Goal: Task Accomplishment & Management: Use online tool/utility

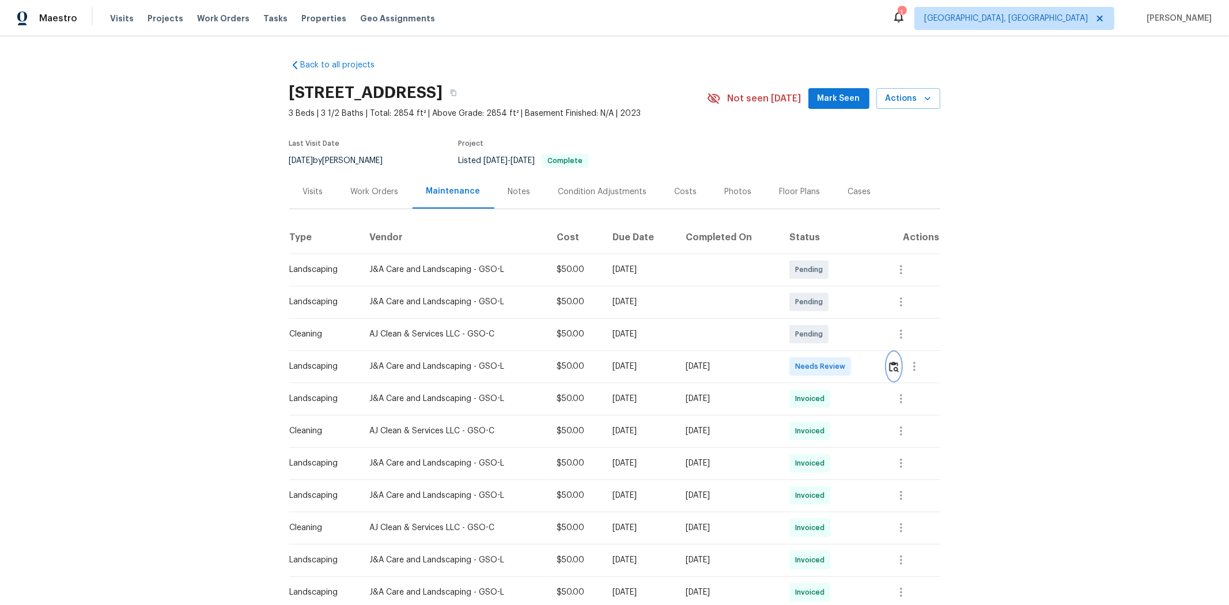
click at [661, 364] on img "button" at bounding box center [894, 366] width 10 height 11
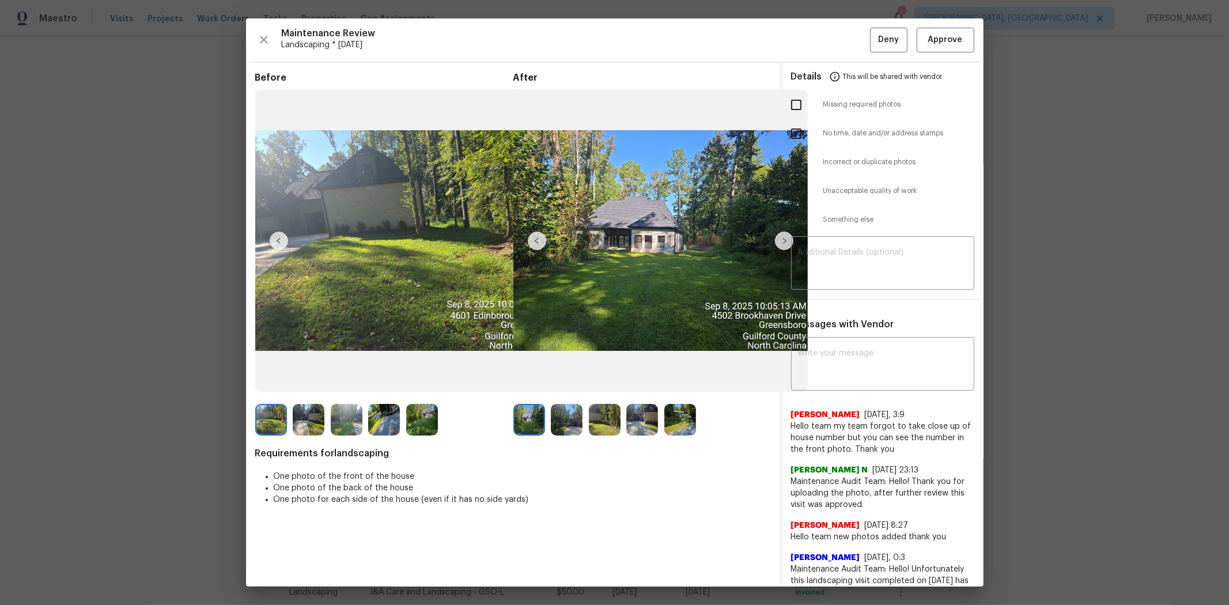
click at [661, 53] on div "Maintenance Review Landscaping * Mon, Sep 08 Deny Approve Before After Requirem…" at bounding box center [614, 302] width 737 height 568
drag, startPoint x: 914, startPoint y: 36, endPoint x: 963, endPoint y: 21, distance: 51.2
click at [661, 36] on button "Approve" at bounding box center [946, 40] width 58 height 25
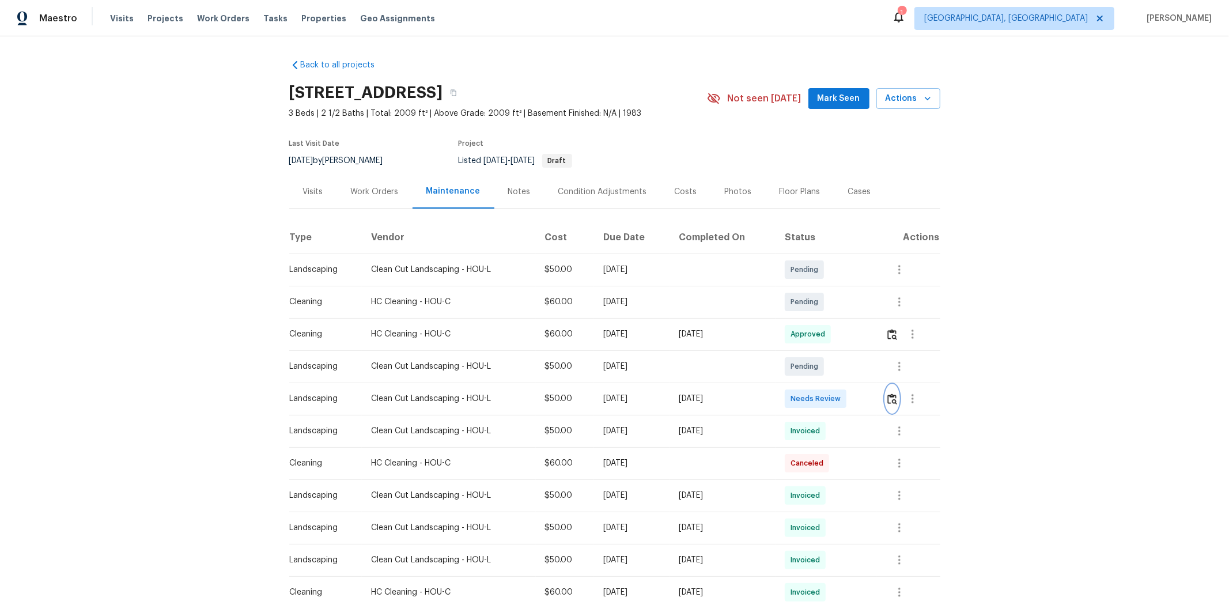
click at [873, 403] on img "button" at bounding box center [892, 398] width 10 height 11
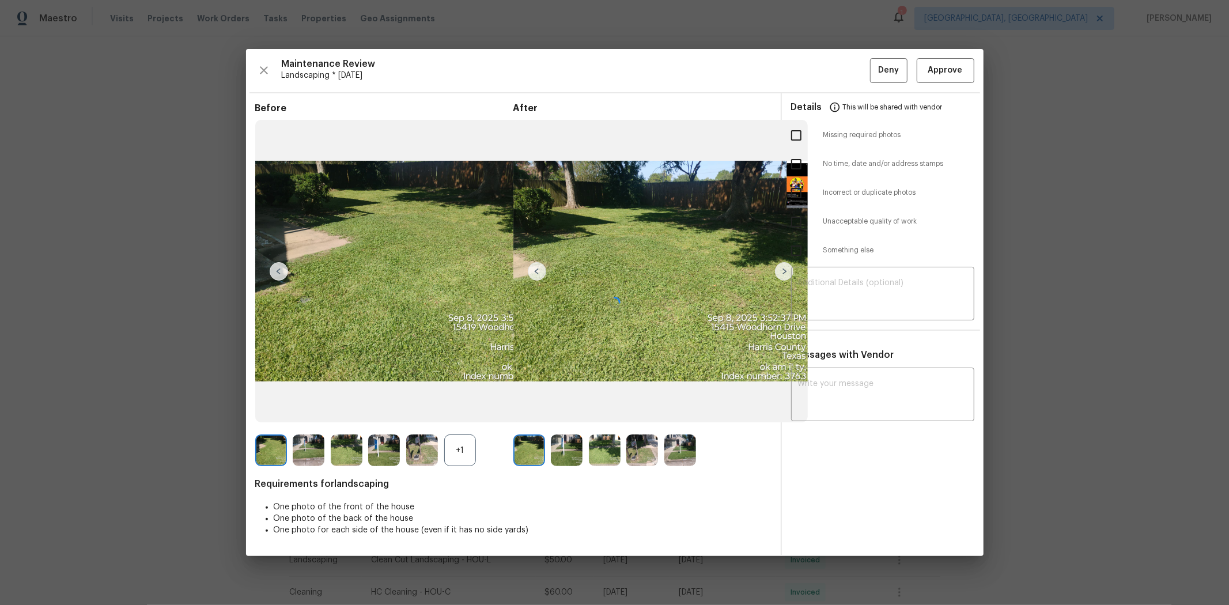
click at [873, 70] on div at bounding box center [614, 302] width 737 height 507
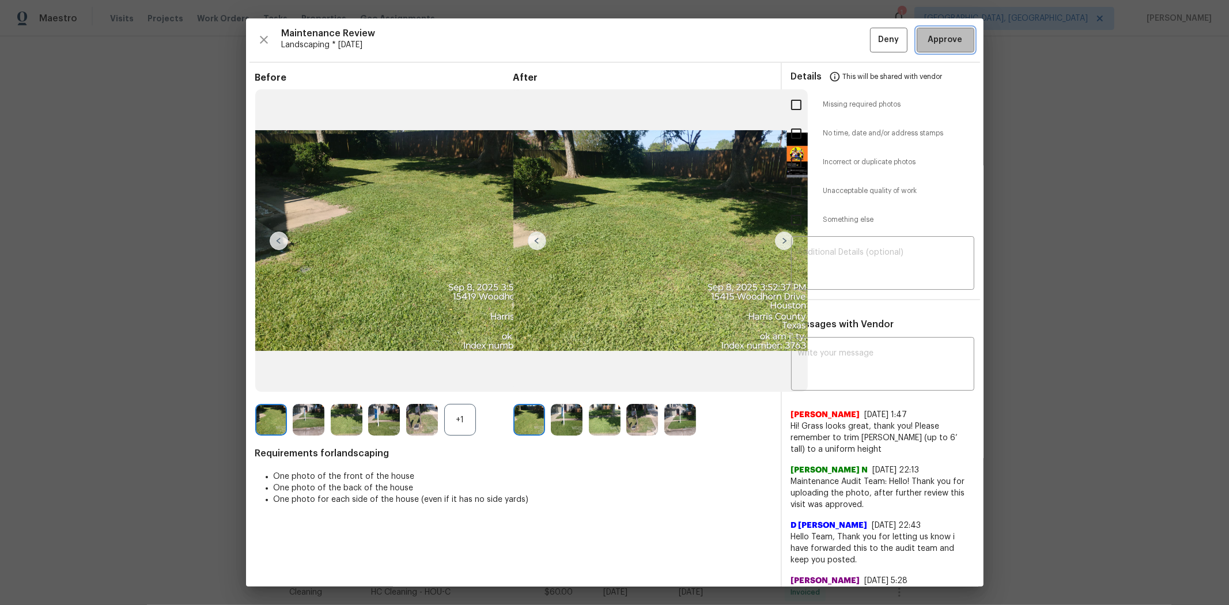
click at [873, 39] on span "Approve" at bounding box center [945, 40] width 35 height 14
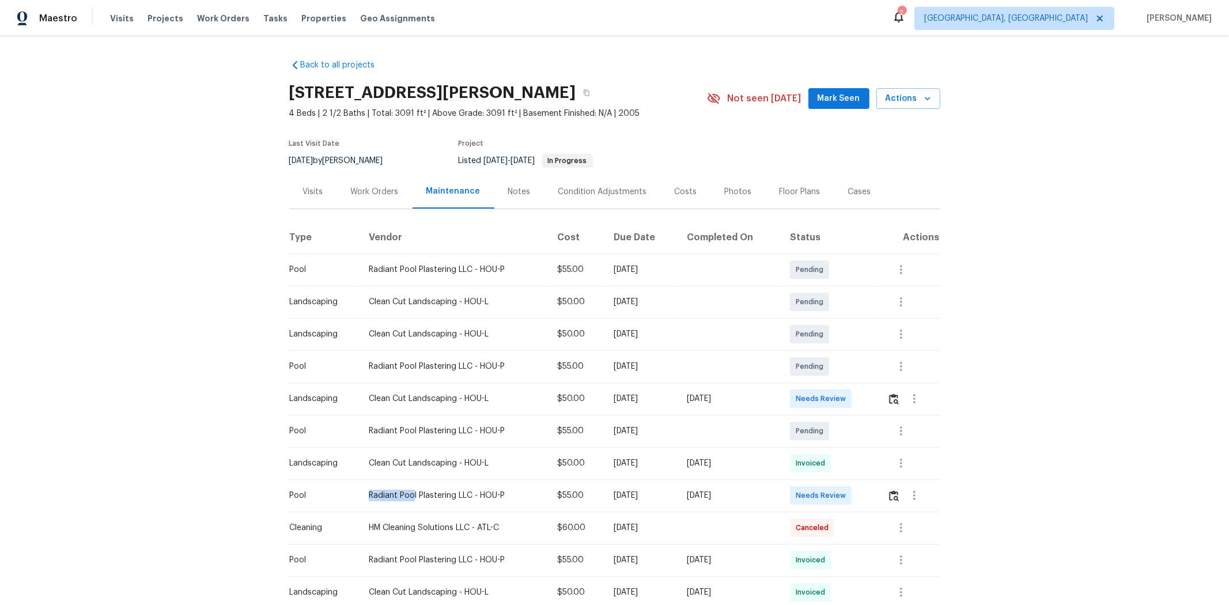
click at [585, 404] on tr "Pool Radiant Pool Plastering LLC - HOU-P $55.00 Tue, Sep 02 2025 Sat, Sep 06 20…" at bounding box center [614, 495] width 651 height 32
drag, startPoint x: 755, startPoint y: 467, endPoint x: 913, endPoint y: 410, distance: 168.4
click at [755, 404] on div "[DATE]" at bounding box center [729, 463] width 85 height 12
click at [873, 401] on img "button" at bounding box center [894, 398] width 10 height 11
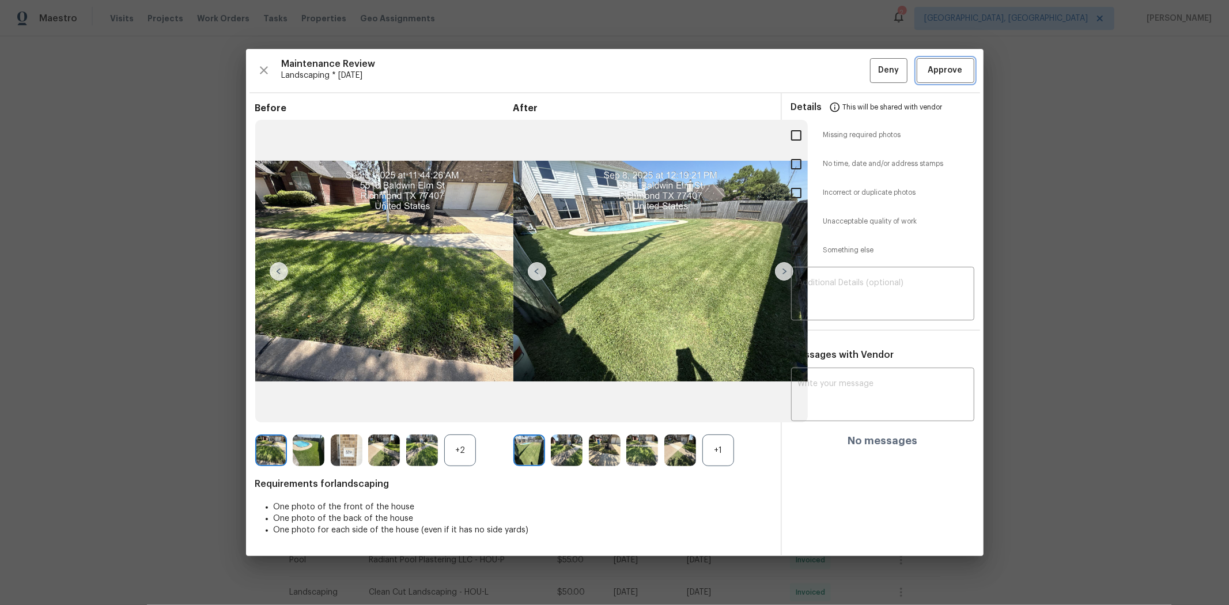
click at [873, 65] on span "Approve" at bounding box center [945, 70] width 35 height 14
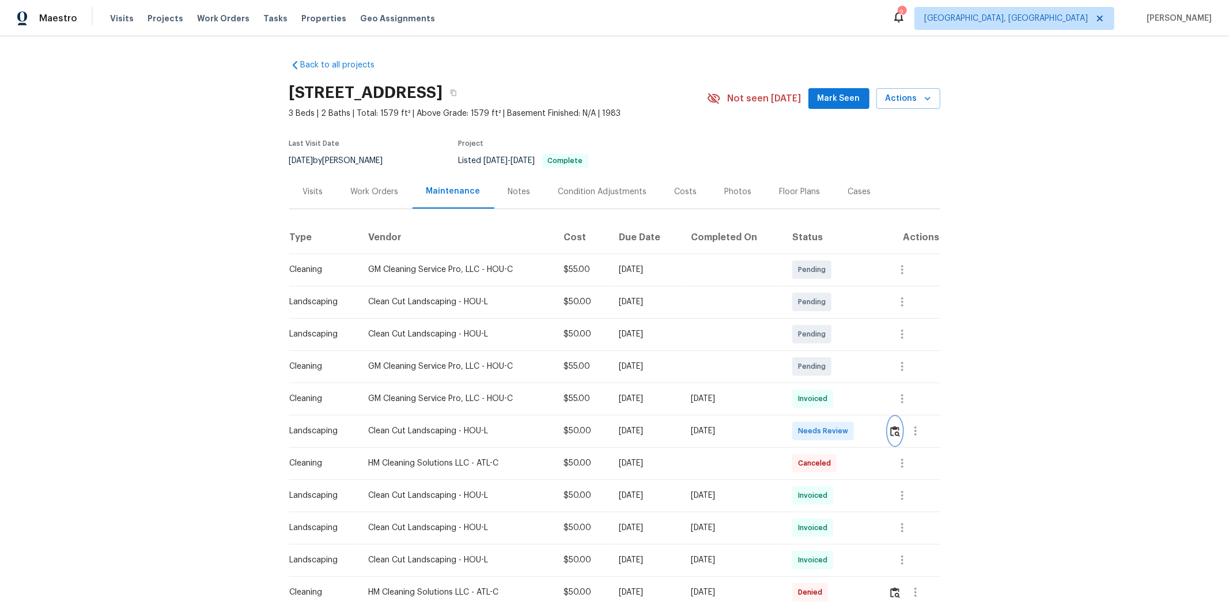
click at [873, 404] on img "button" at bounding box center [895, 431] width 10 height 11
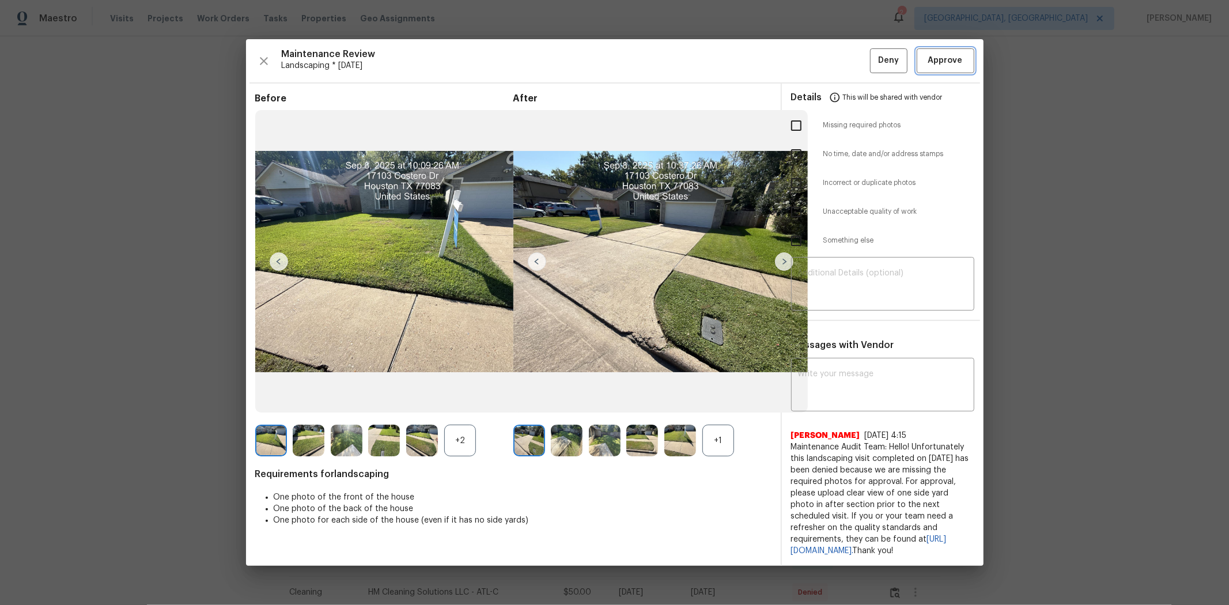
click at [873, 67] on button "Approve" at bounding box center [946, 60] width 58 height 25
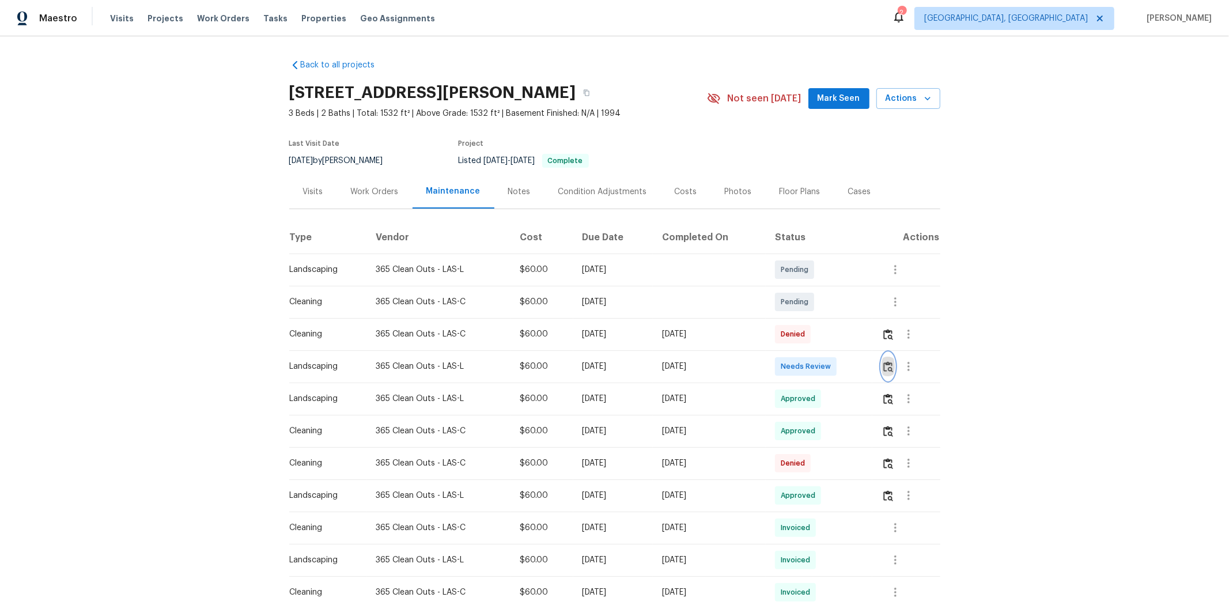
click at [873, 364] on img "button" at bounding box center [888, 366] width 10 height 11
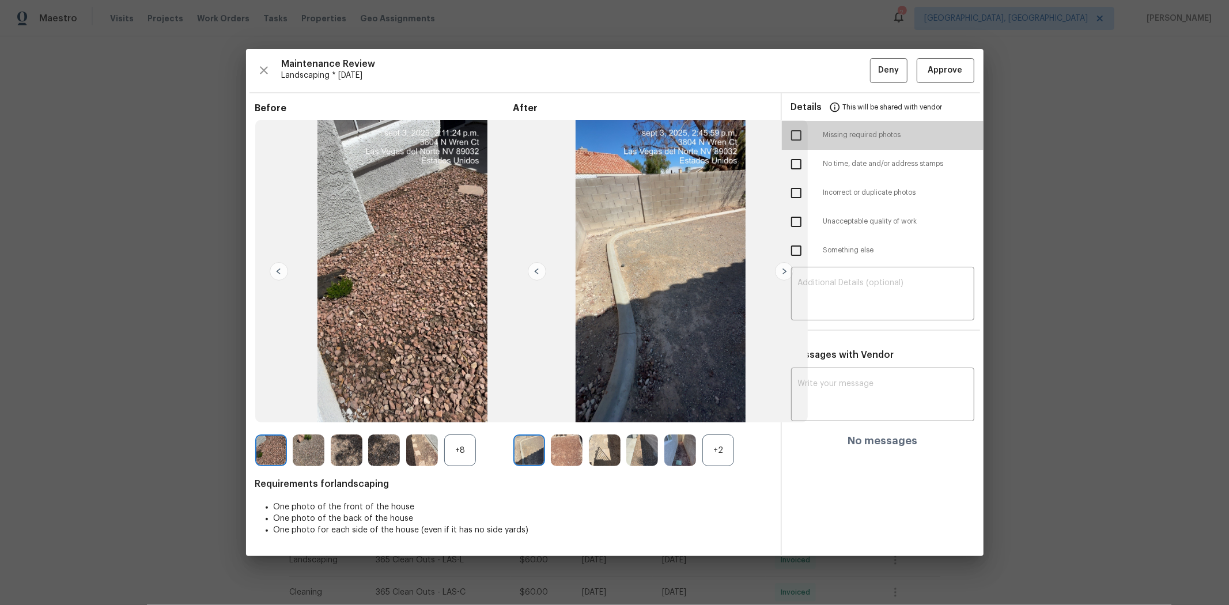
click at [798, 137] on input "checkbox" at bounding box center [796, 135] width 24 height 24
checkbox input "true"
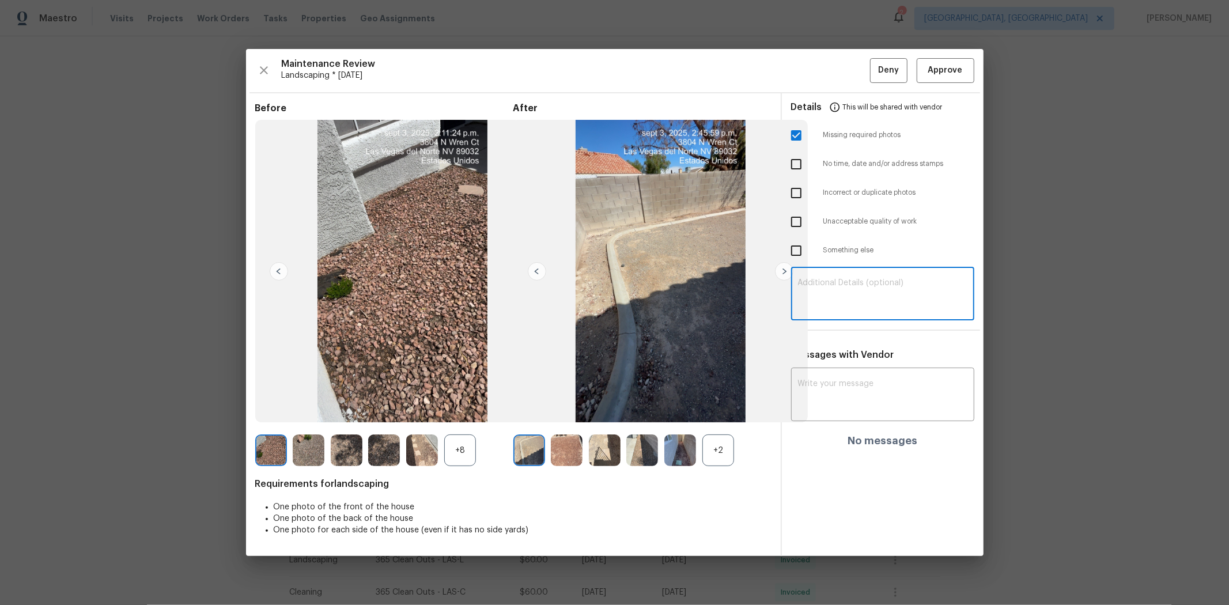
click at [852, 304] on textarea at bounding box center [882, 295] width 169 height 32
paste textarea "Maintenance Audit Team: Hello! Unfortunately, this landscaping visit completed …"
click at [873, 290] on textarea "Maintenance Audit Team: Hello! Unfortunately, this landscaping visit completed …" at bounding box center [882, 295] width 169 height 32
type textarea "Maintenance Audit Team: Hello! Unfortunately, this landscaping visit completed …"
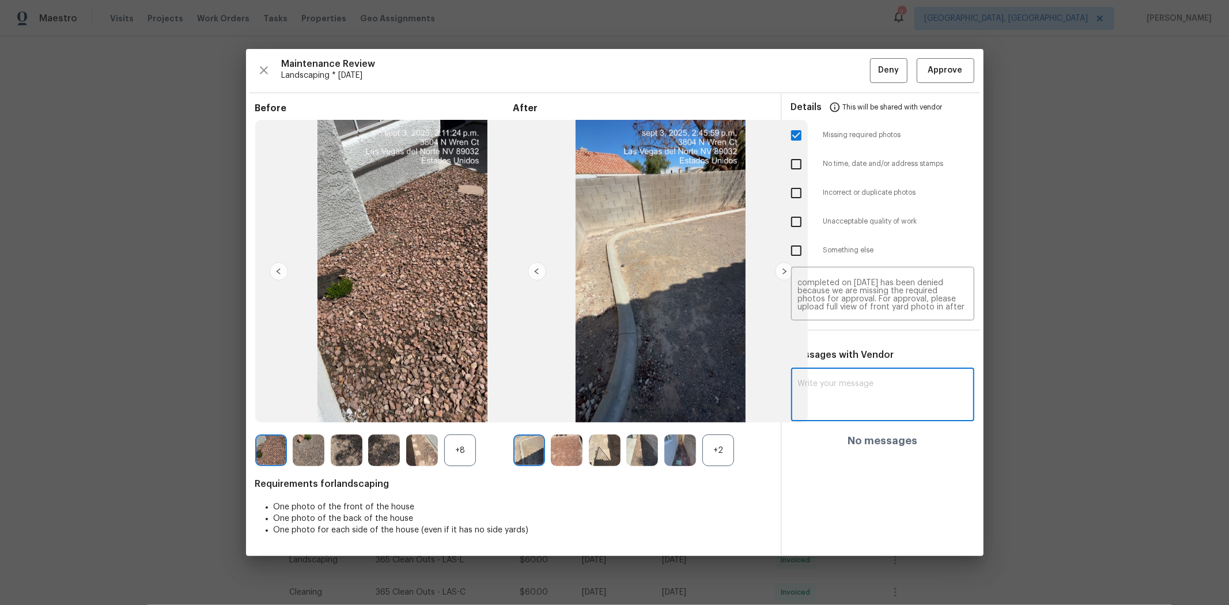
click at [871, 387] on textarea at bounding box center [882, 396] width 169 height 32
paste textarea "Maintenance Audit Team: Hello! Unfortunately, this landscaping visit completed …"
type textarea "Maintenance Audit Team: Hello! Unfortunately, this landscaping visit completed …"
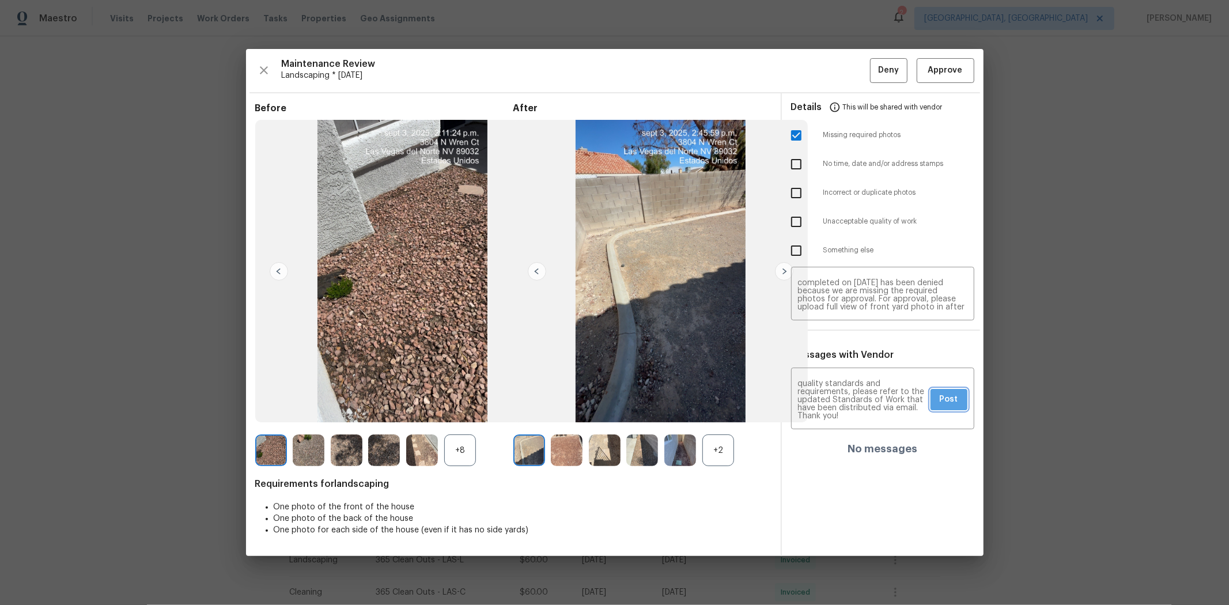
drag, startPoint x: 947, startPoint y: 392, endPoint x: 937, endPoint y: 324, distance: 68.1
click at [873, 392] on span "Post" at bounding box center [949, 399] width 18 height 14
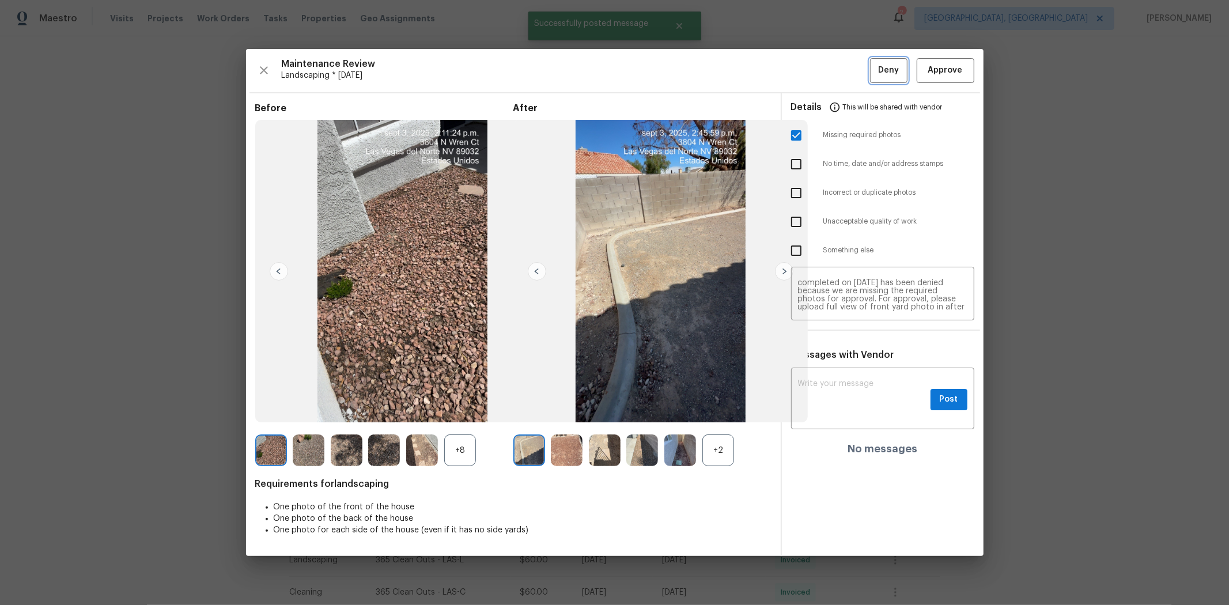
click at [873, 70] on div "Maintenance Review Landscaping * Tue, Sep 02 Deny Approve Before +8 After +2 Re…" at bounding box center [614, 302] width 737 height 507
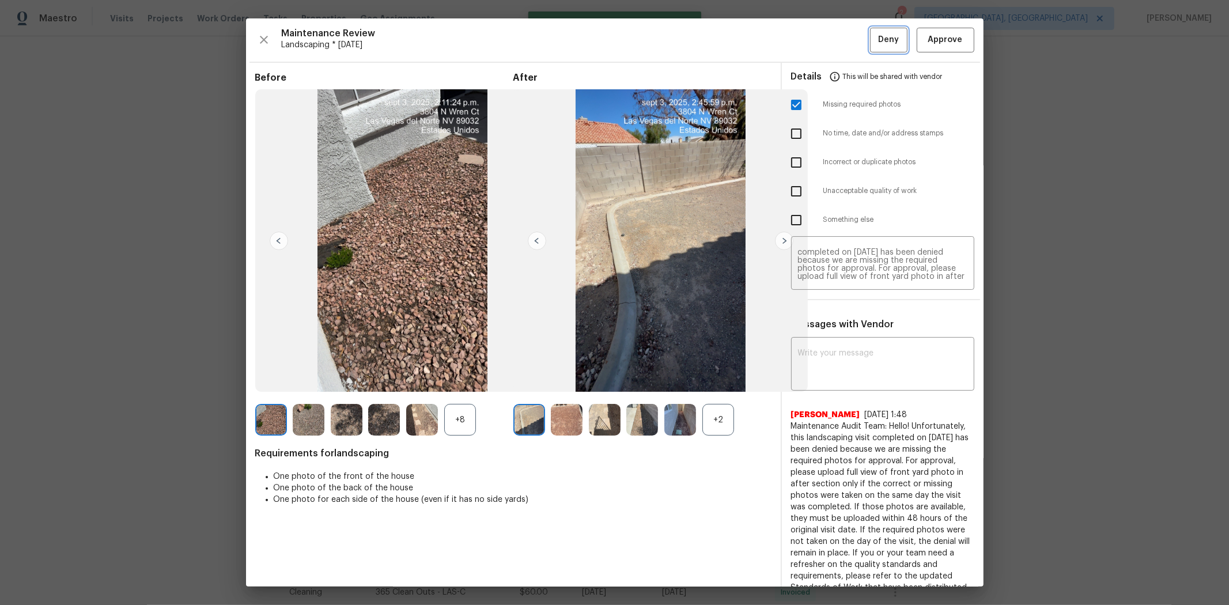
scroll to position [0, 0]
click at [873, 38] on span "Deny" at bounding box center [888, 40] width 21 height 14
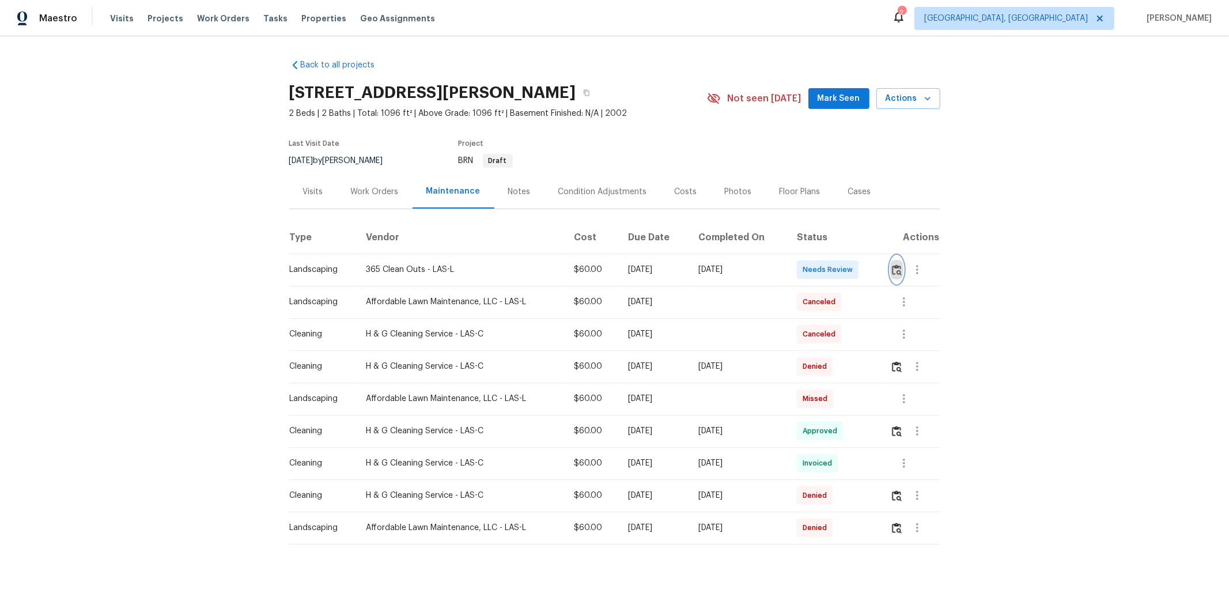
click at [873, 270] on img "button" at bounding box center [897, 269] width 10 height 11
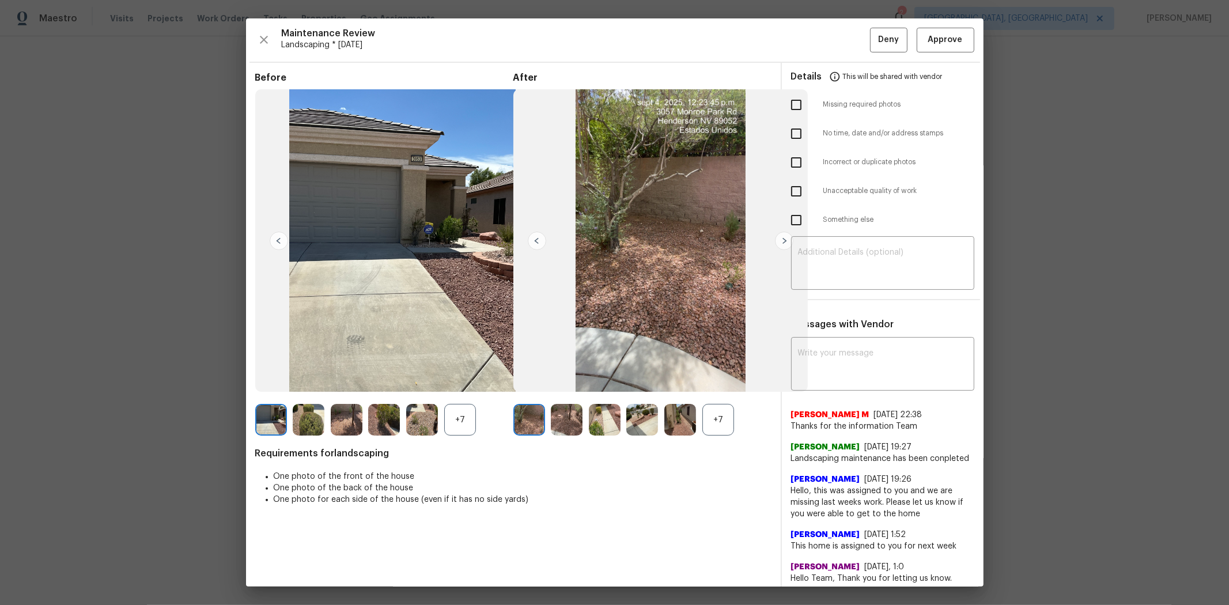
click at [873, 50] on div "Maintenance Review Landscaping * [DATE] Deny Approve Before +7 After +7 Require…" at bounding box center [614, 302] width 737 height 568
click at [873, 37] on span "Approve" at bounding box center [945, 40] width 35 height 14
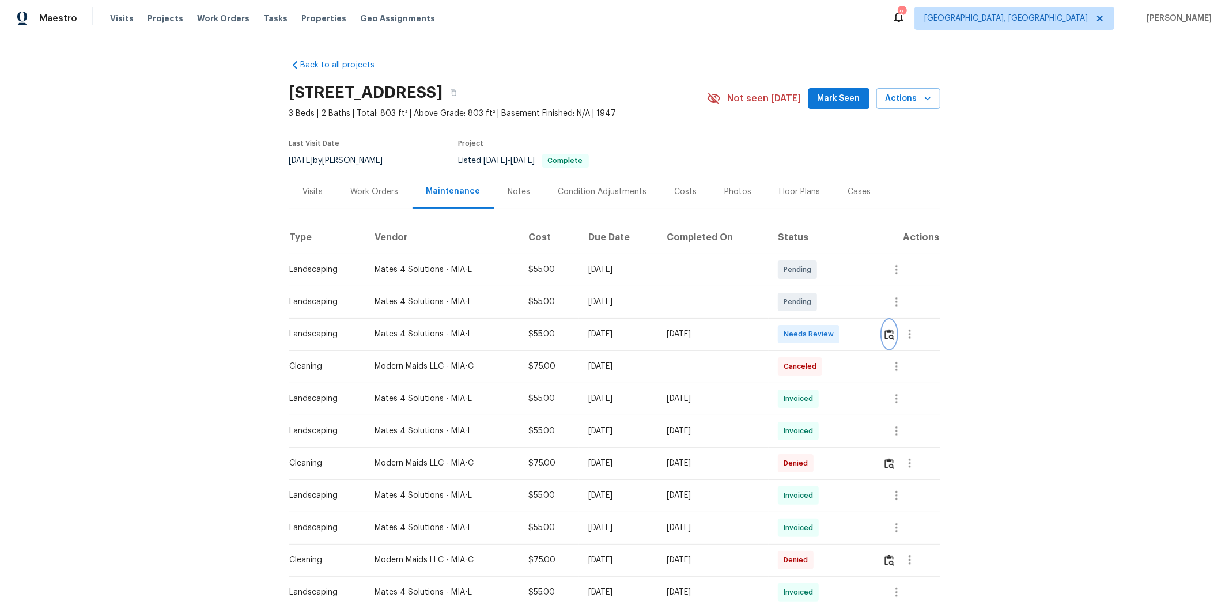
click at [661, 335] on img "button" at bounding box center [889, 334] width 10 height 11
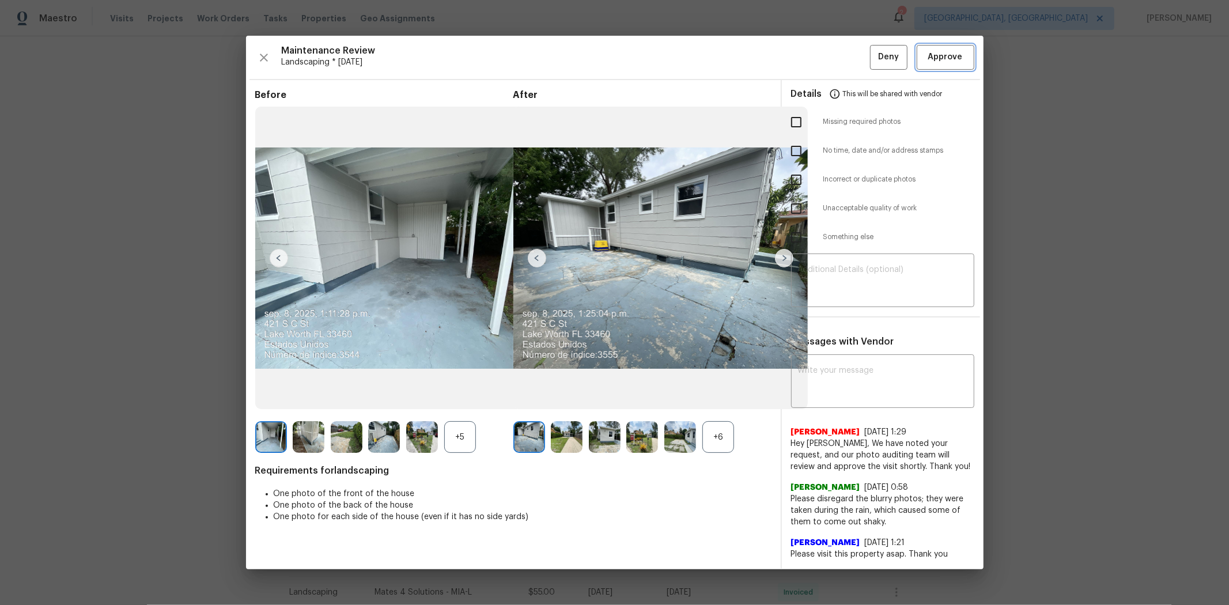
click at [661, 58] on span "Approve" at bounding box center [945, 57] width 35 height 14
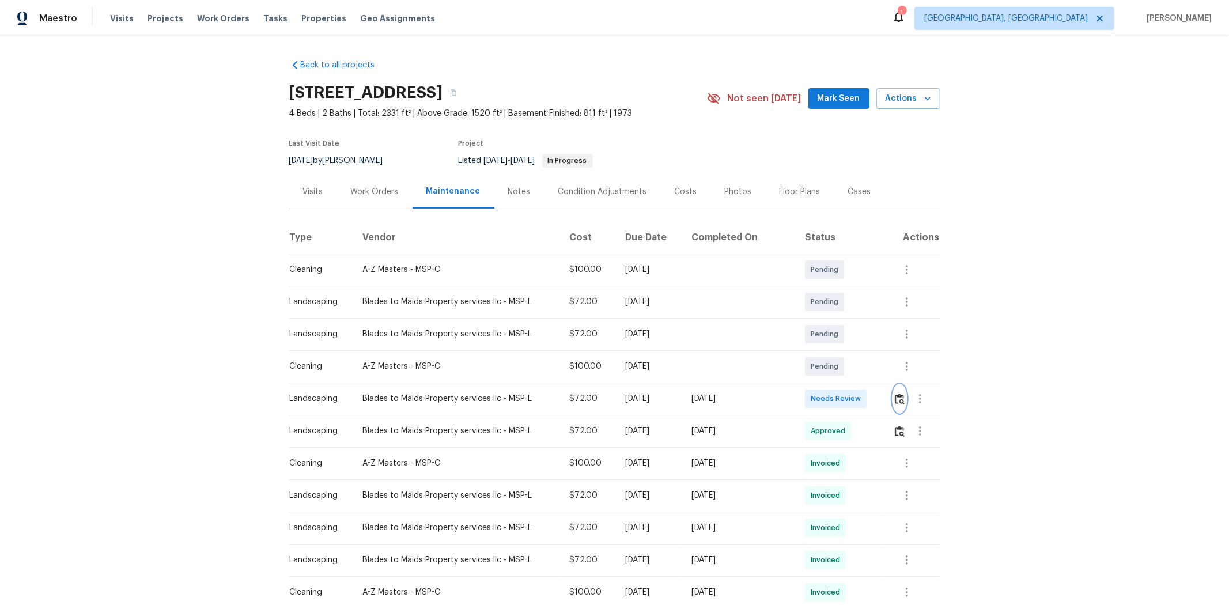
click at [661, 387] on img "button" at bounding box center [900, 398] width 10 height 11
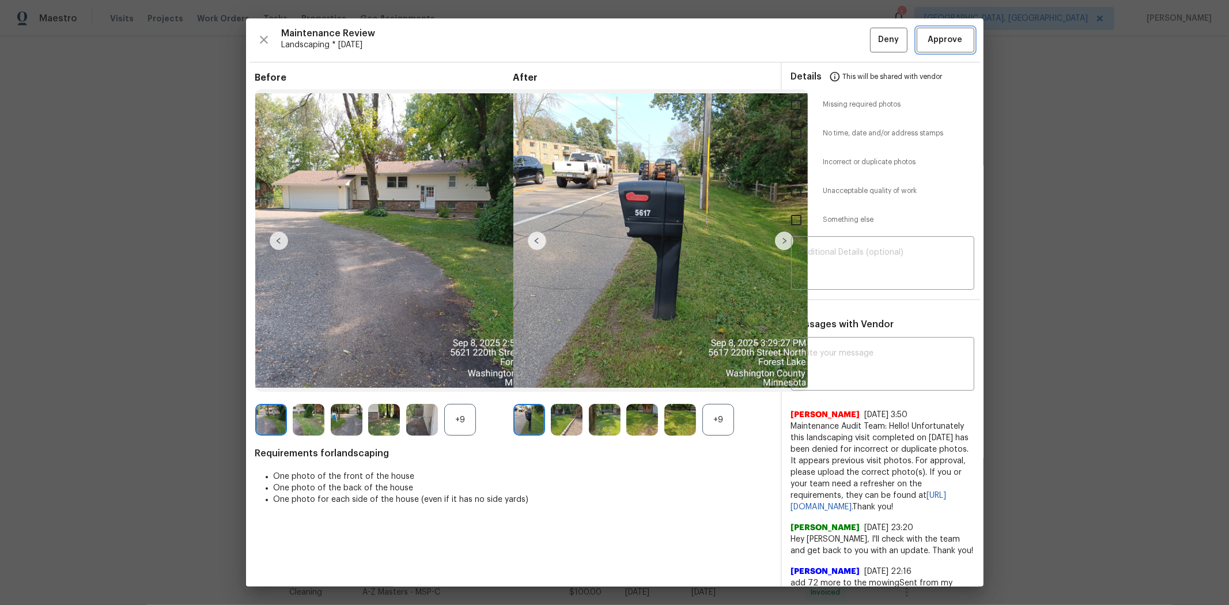
click at [661, 48] on button "Approve" at bounding box center [946, 40] width 58 height 25
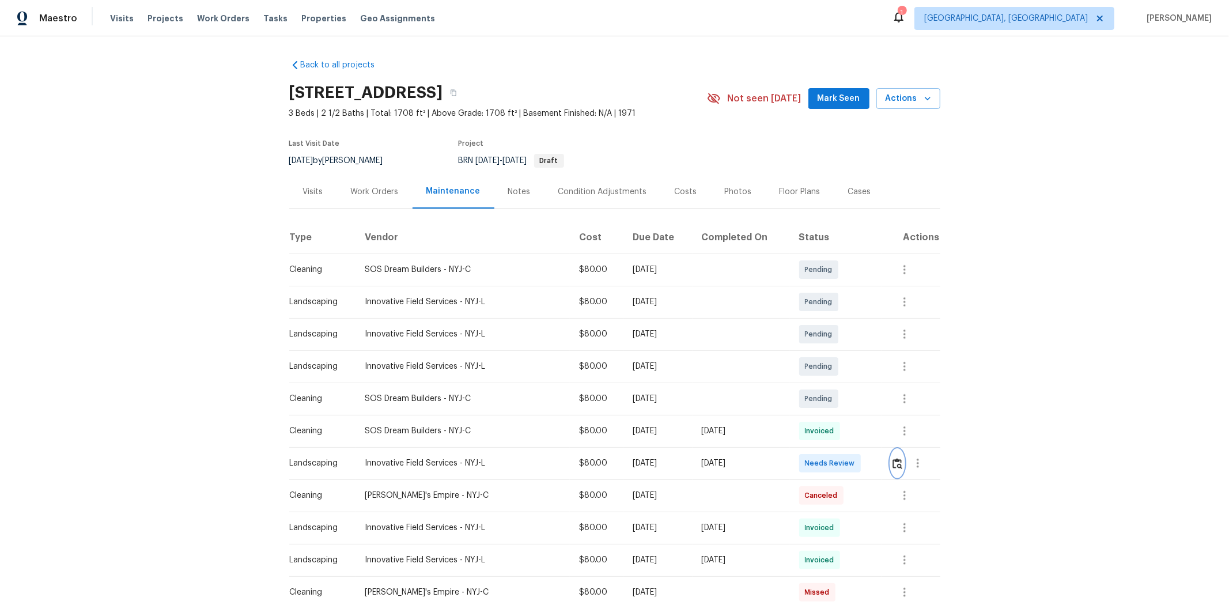
click at [873, 404] on img "button" at bounding box center [897, 463] width 10 height 11
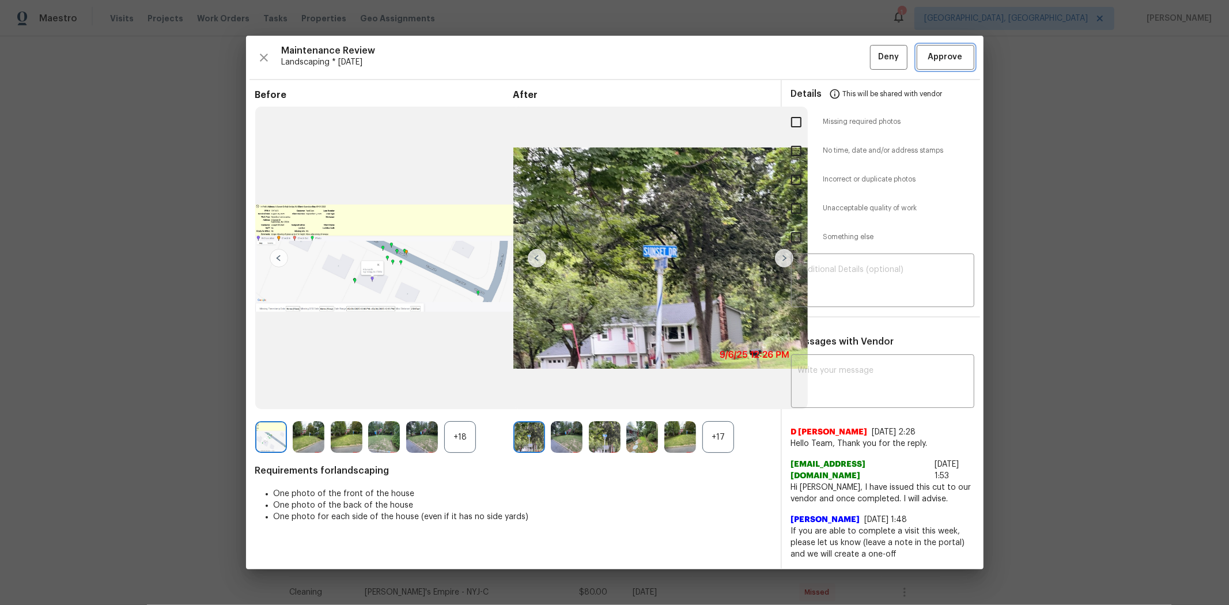
click at [873, 56] on button "Approve" at bounding box center [946, 57] width 58 height 25
